Goal: Find specific page/section: Find specific page/section

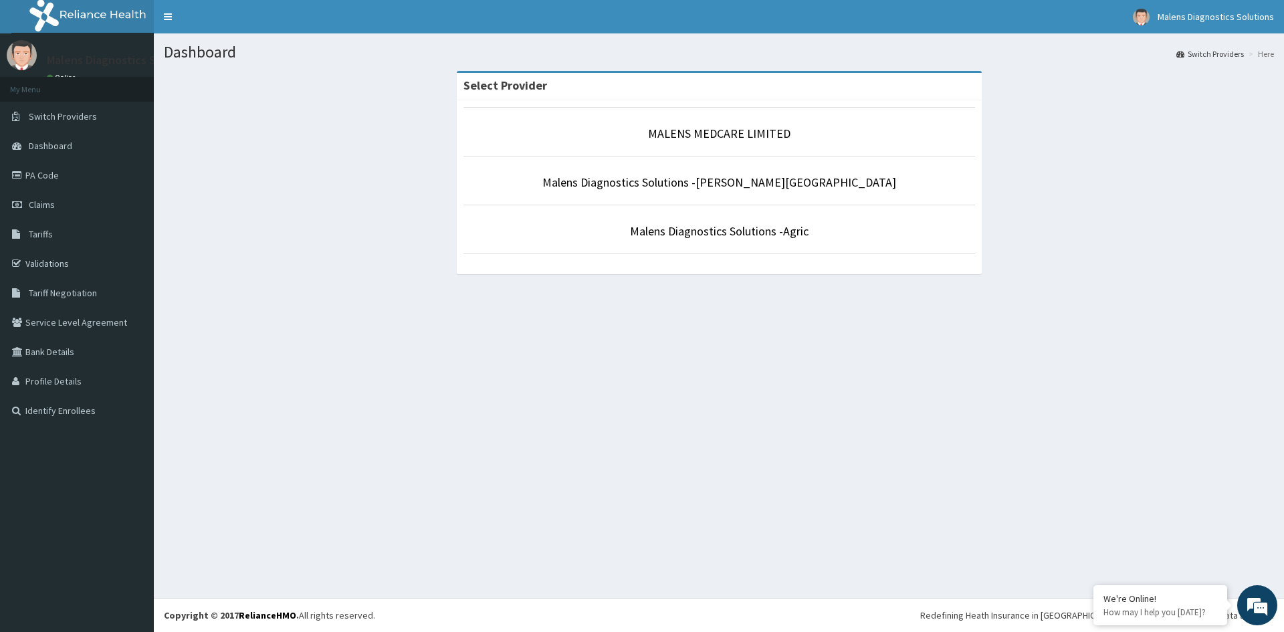
click at [740, 142] on p "MALENS MEDCARE LIMITED" at bounding box center [719, 133] width 512 height 17
click at [740, 135] on link "MALENS MEDCARE LIMITED" at bounding box center [719, 133] width 142 height 15
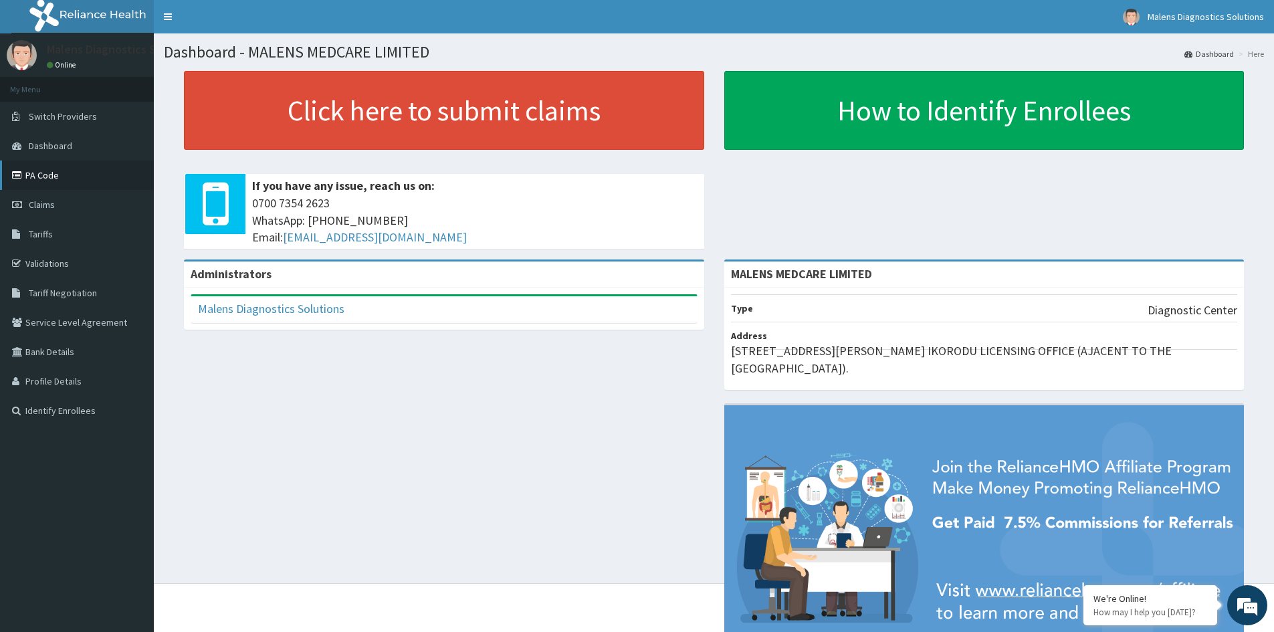
click at [37, 173] on link "PA Code" at bounding box center [77, 175] width 154 height 29
